Goal: Information Seeking & Learning: Learn about a topic

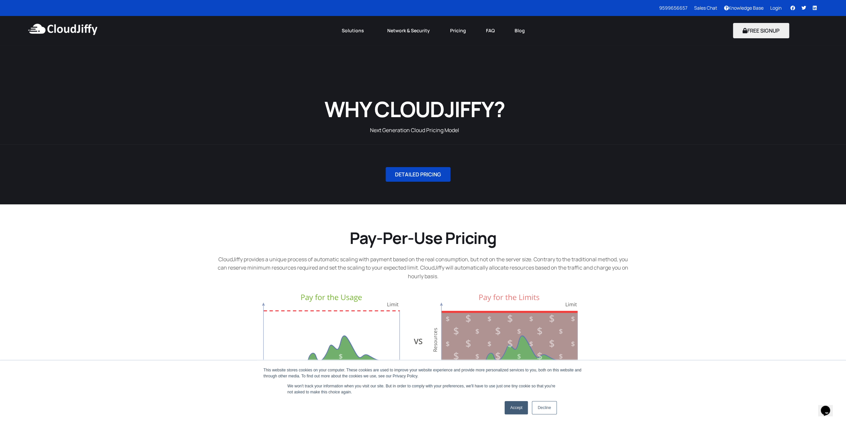
click at [424, 172] on span "DETAILED PRICING" at bounding box center [418, 174] width 46 height 5
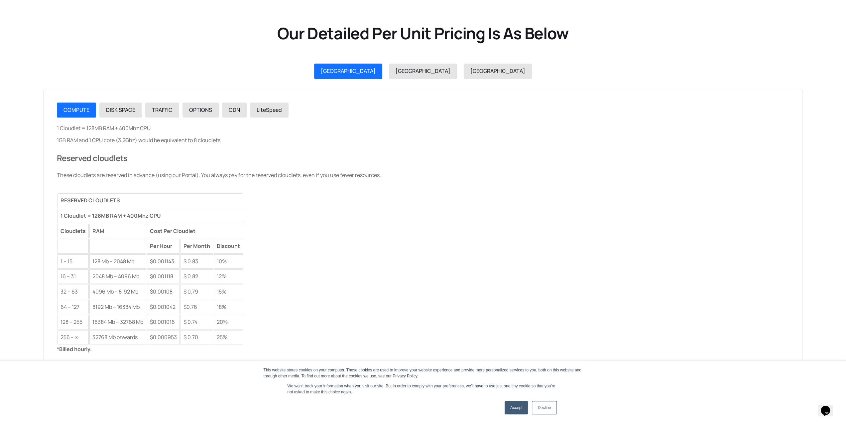
scroll to position [750, 0]
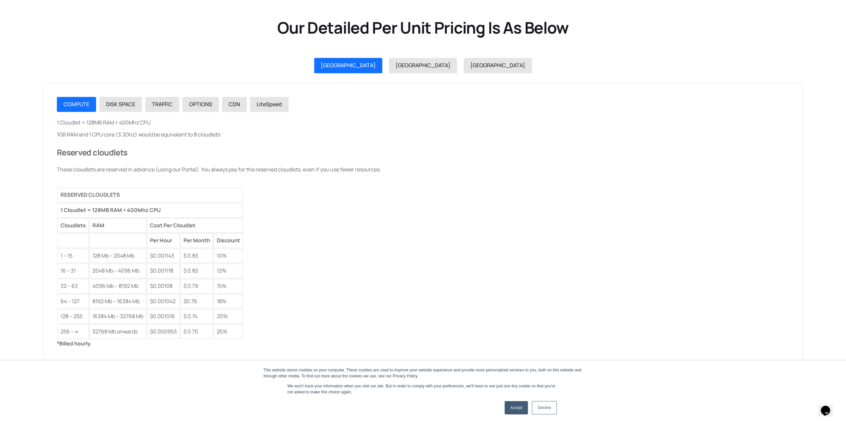
click at [522, 411] on link "Accept" at bounding box center [517, 407] width 24 height 13
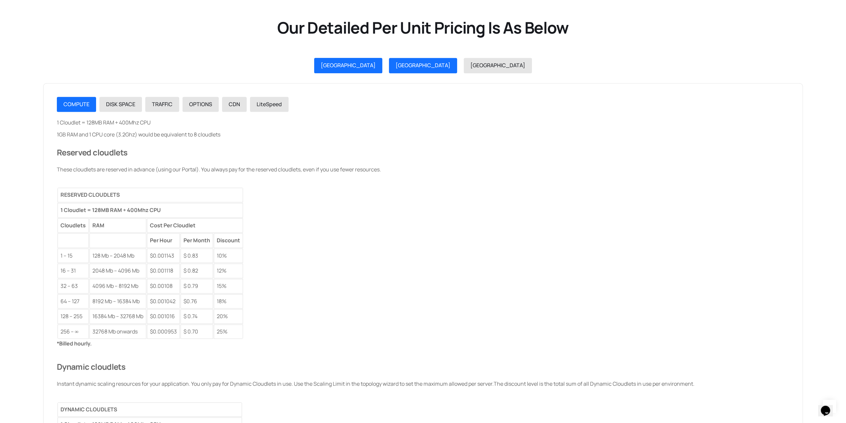
click at [424, 65] on link "[GEOGRAPHIC_DATA]" at bounding box center [423, 65] width 68 height 15
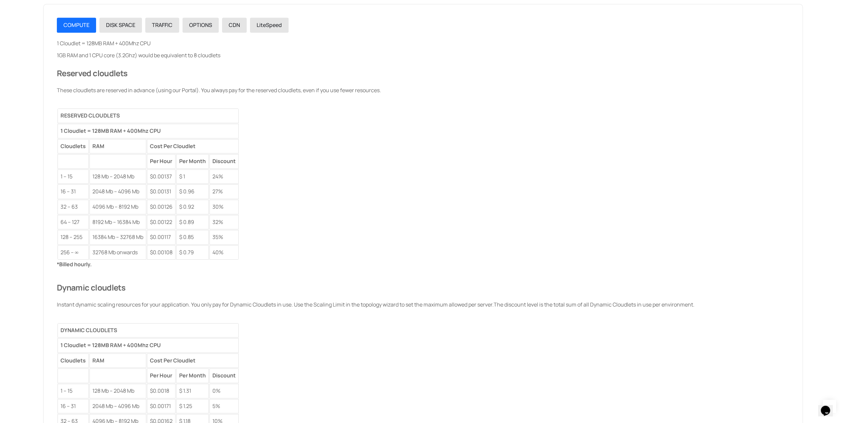
scroll to position [783, 0]
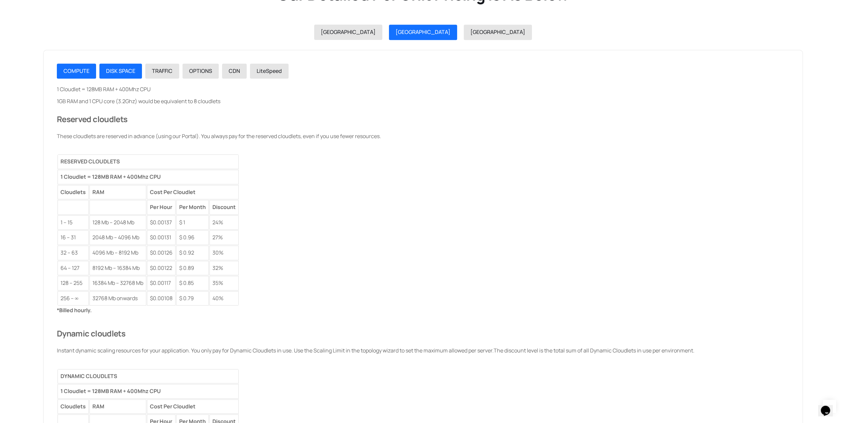
click at [116, 69] on span "DISK SPACE" at bounding box center [120, 70] width 29 height 7
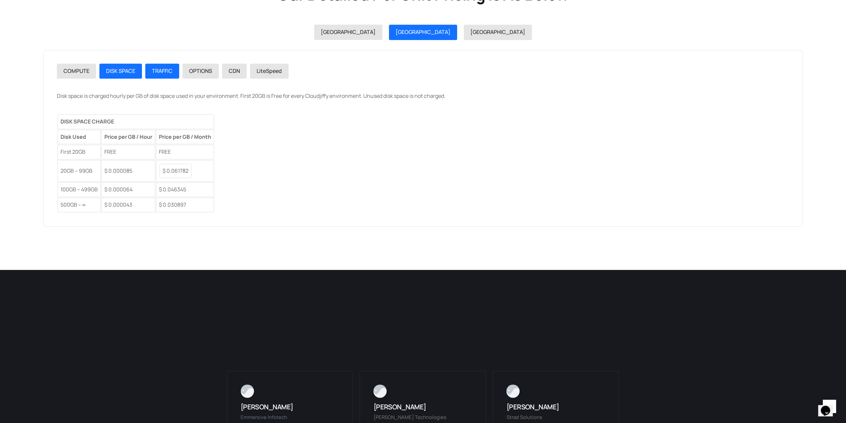
click at [164, 75] on link "TRAFFIC" at bounding box center [162, 71] width 34 height 15
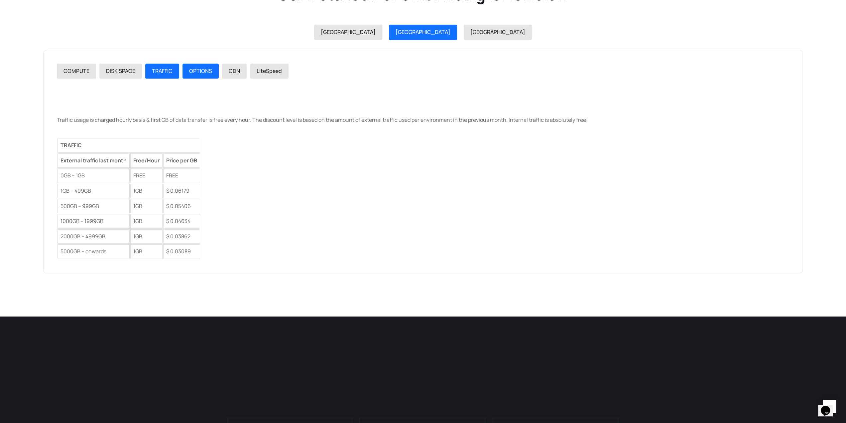
click at [192, 75] on link "OPTIONS" at bounding box center [201, 71] width 36 height 15
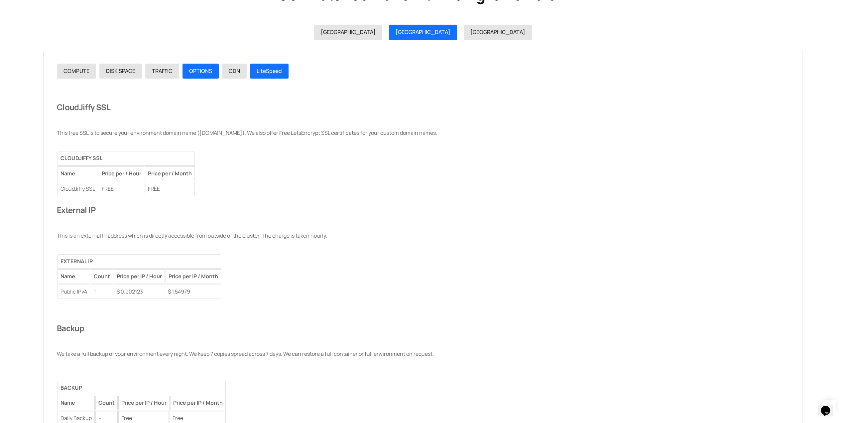
click at [258, 75] on link "LiteSpeed" at bounding box center [269, 71] width 39 height 15
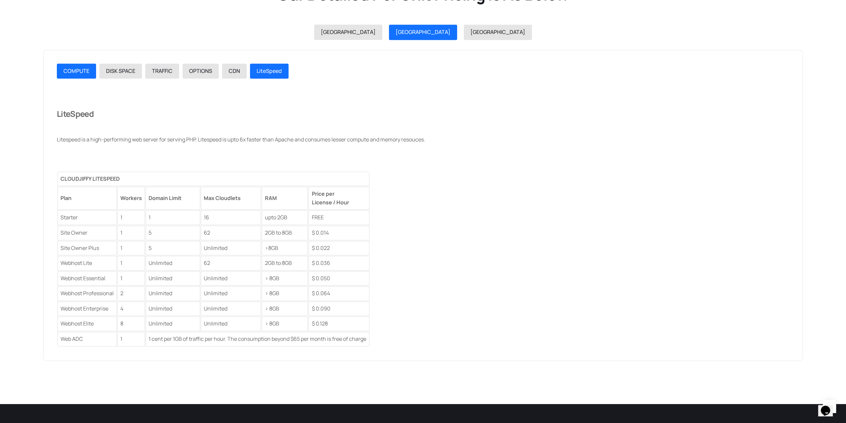
click at [82, 69] on span "COMPUTE" at bounding box center [77, 70] width 26 height 7
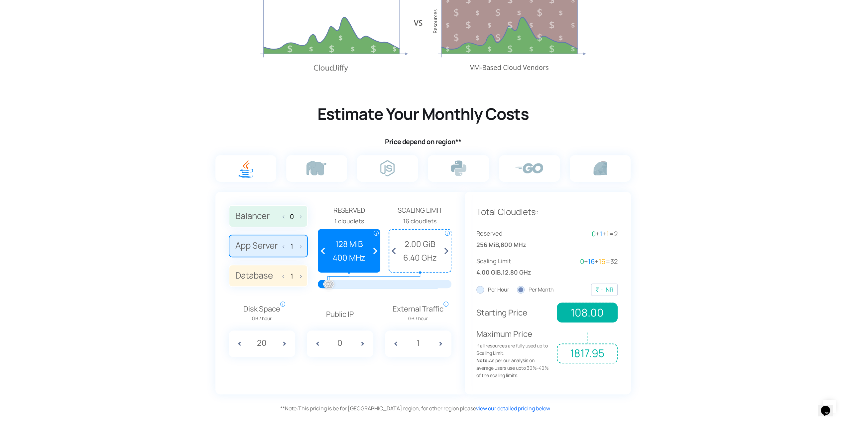
scroll to position [318, 0]
click at [376, 253] on span at bounding box center [373, 251] width 12 height 42
click at [444, 249] on span at bounding box center [445, 251] width 12 height 42
click at [397, 249] on span at bounding box center [395, 251] width 12 height 42
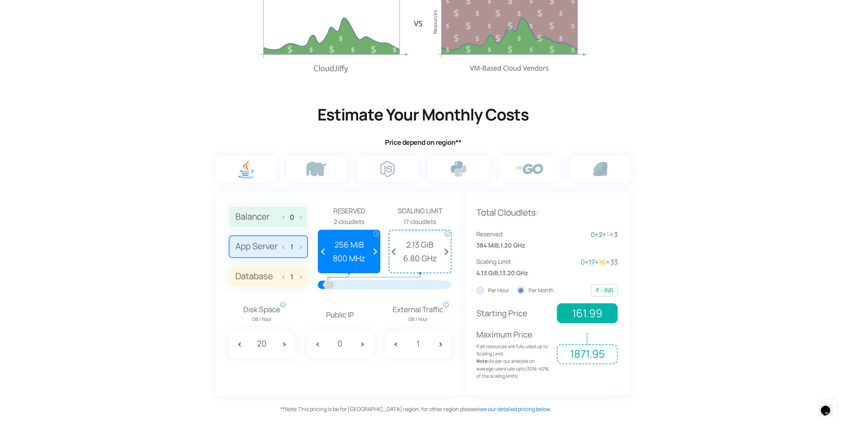
click at [397, 249] on span at bounding box center [395, 251] width 12 height 42
click at [324, 252] on span at bounding box center [325, 251] width 12 height 42
click at [379, 251] on span at bounding box center [373, 251] width 12 height 42
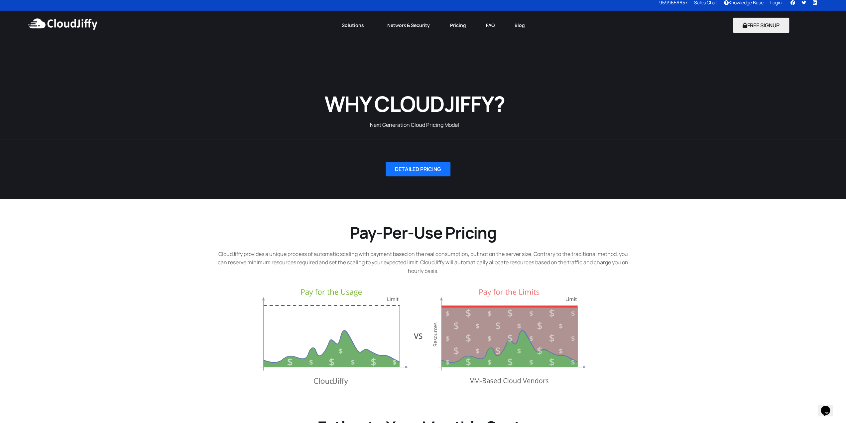
scroll to position [0, 0]
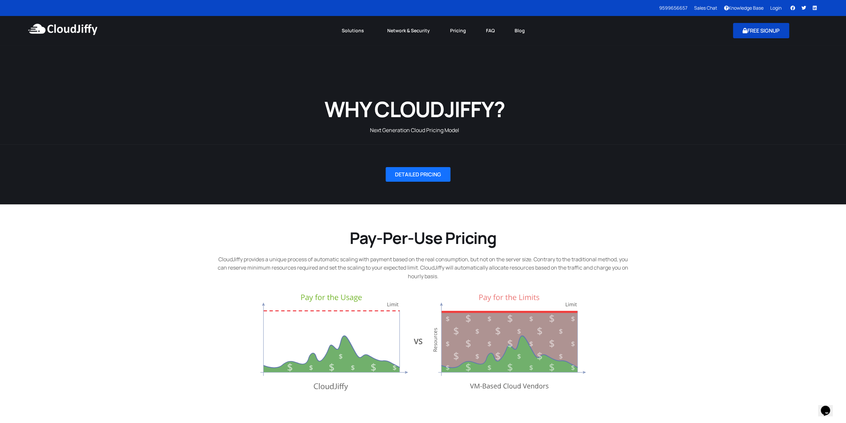
click at [762, 34] on button "FREE SIGNUP" at bounding box center [761, 30] width 56 height 15
